Goal: Task Accomplishment & Management: Use online tool/utility

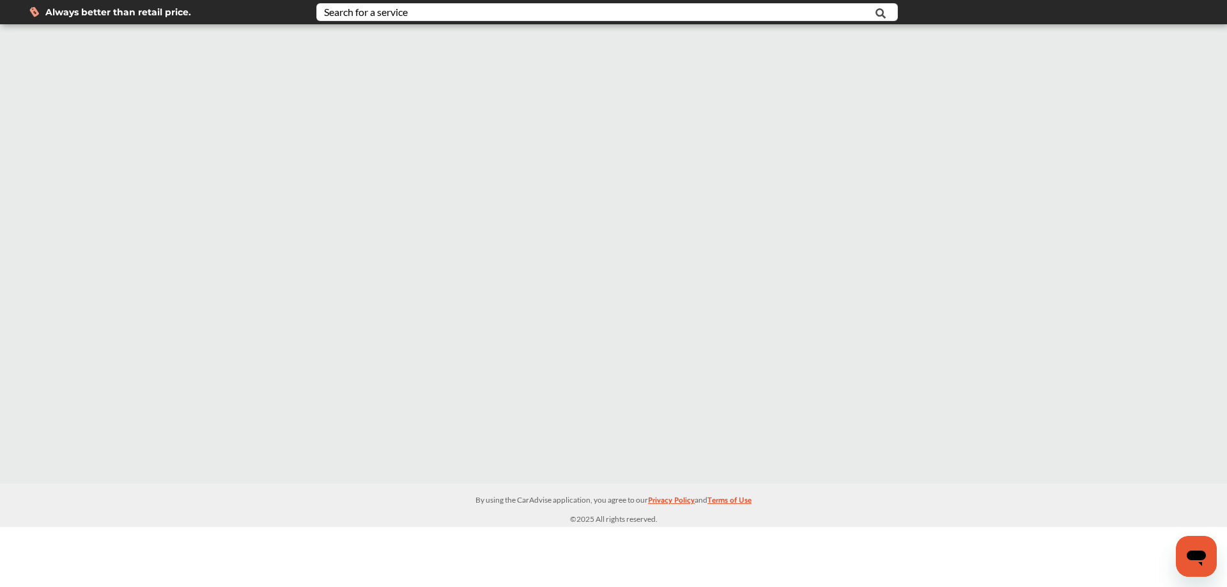
click at [357, 208] on div at bounding box center [613, 253] width 1227 height 459
click at [719, 16] on input "text" at bounding box center [580, 14] width 525 height 20
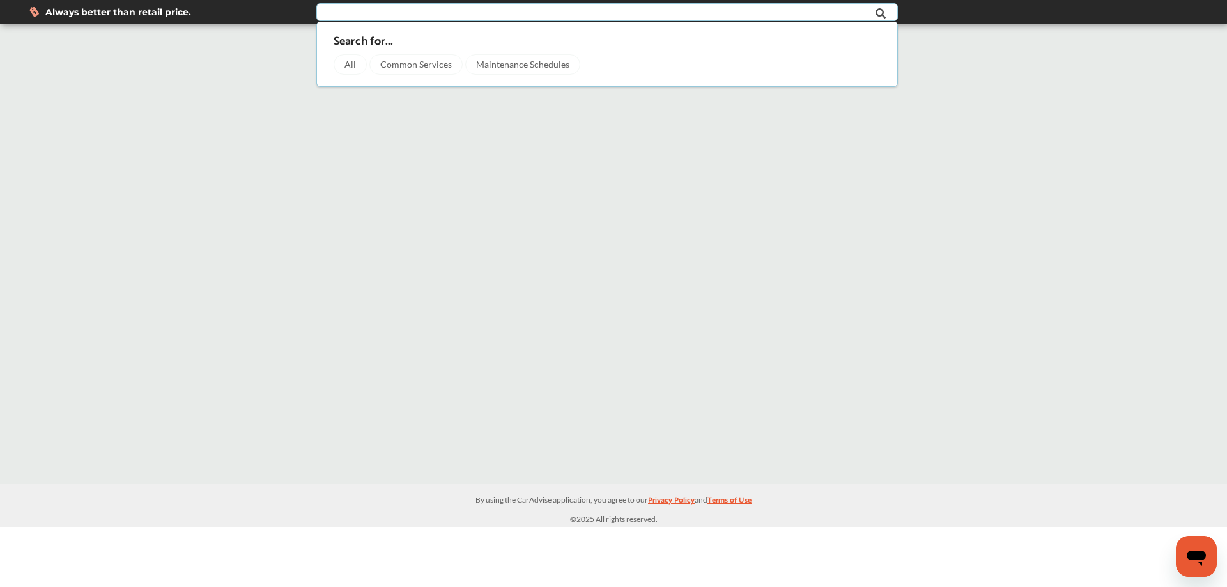
click at [349, 61] on div "All" at bounding box center [350, 64] width 33 height 20
